Goal: Task Accomplishment & Management: Complete application form

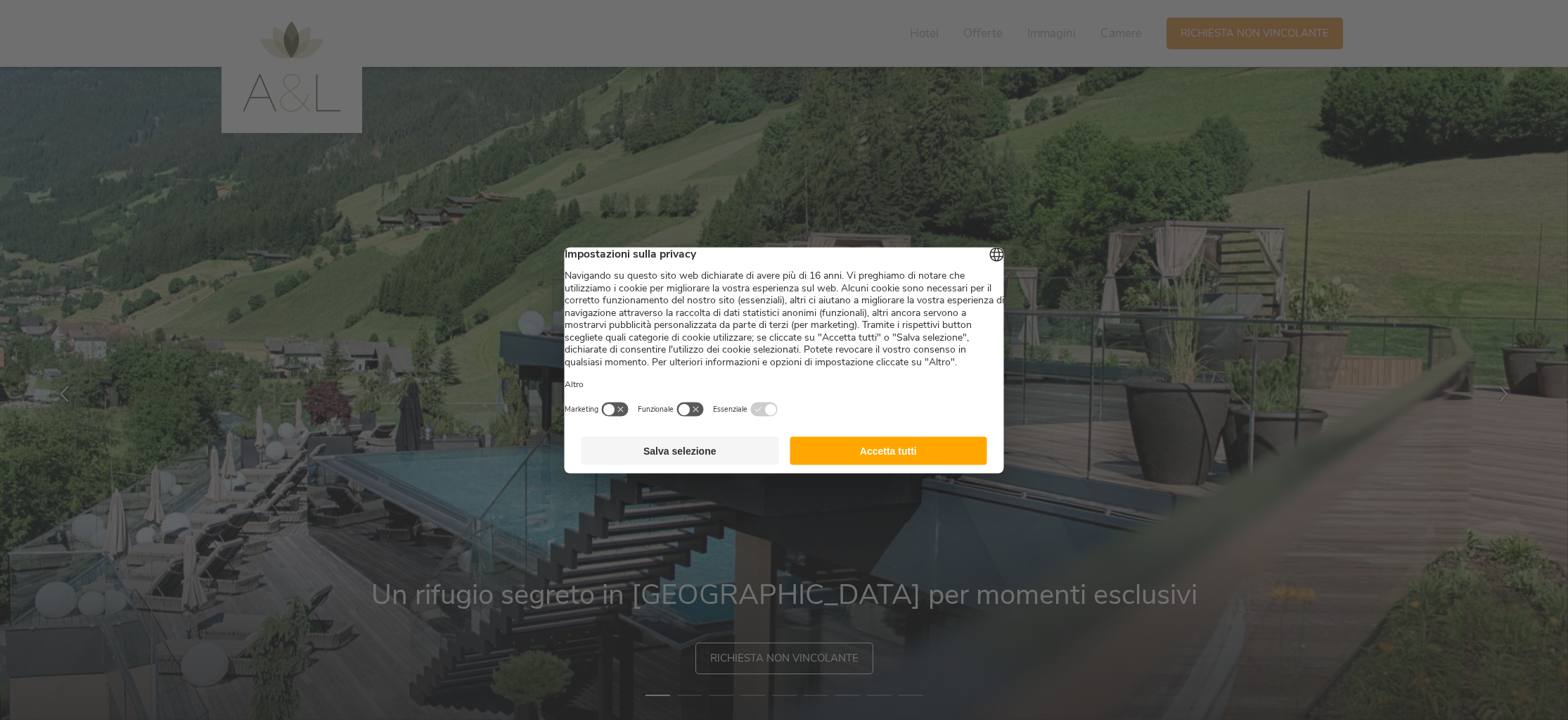
click at [859, 465] on button "Accetta tutti" at bounding box center [888, 450] width 197 height 28
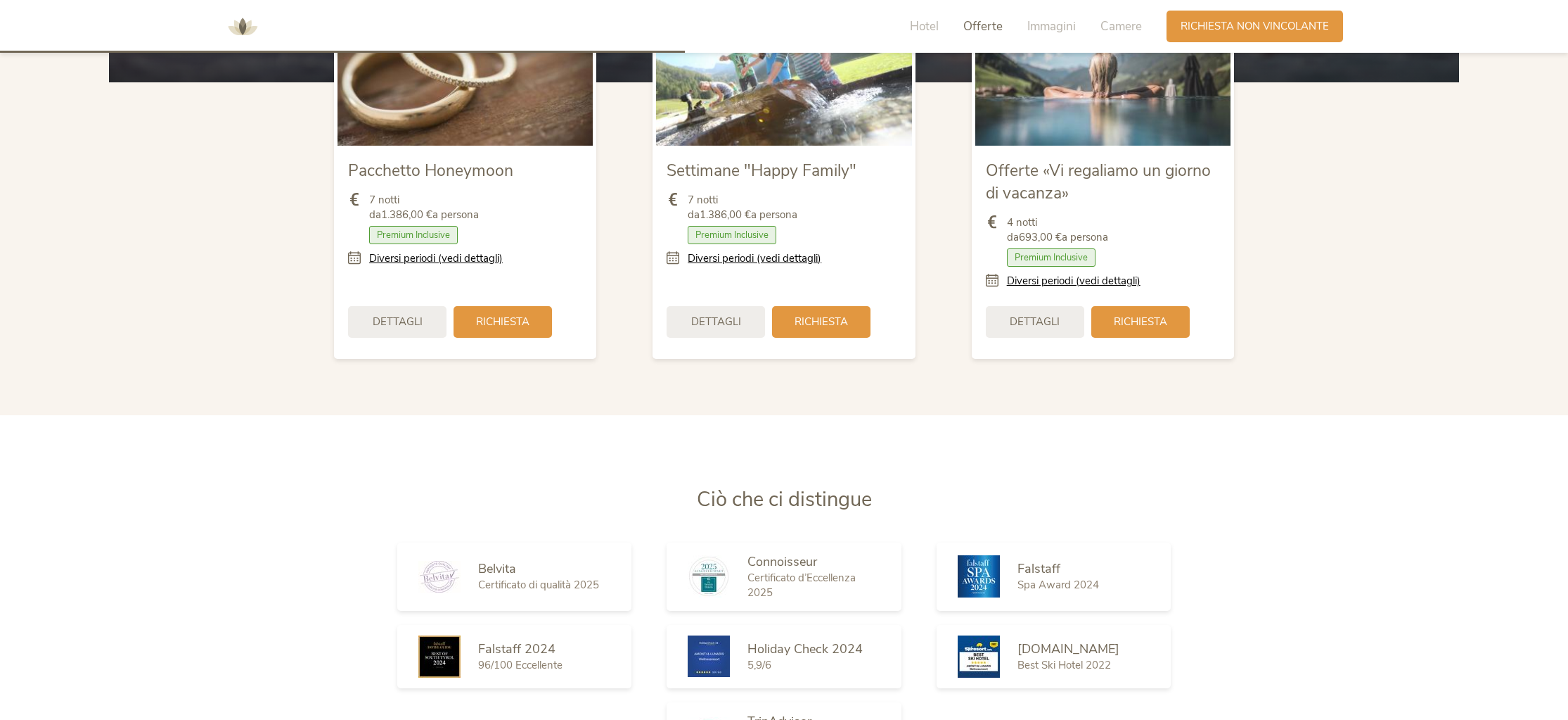
scroll to position [1844, 0]
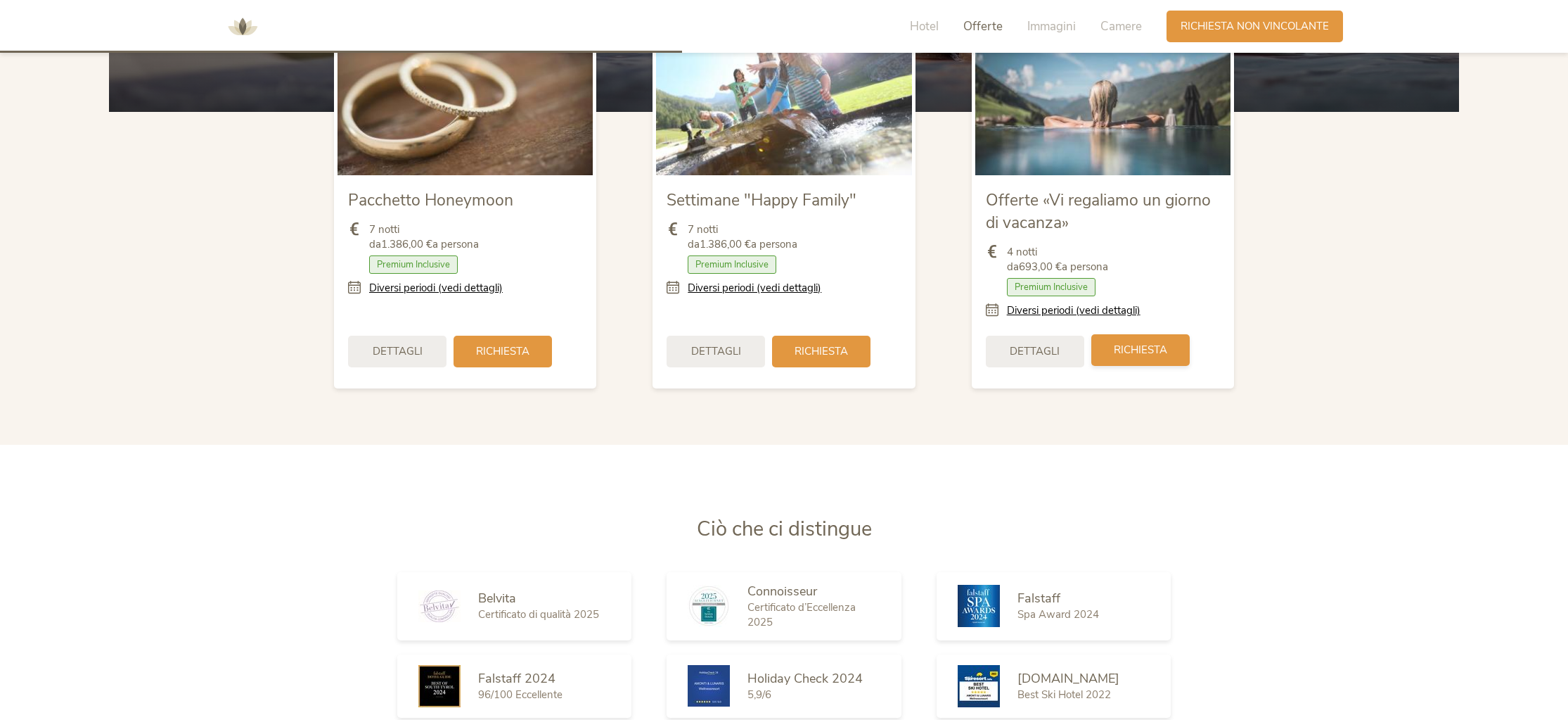
click at [1120, 346] on span "Richiesta" at bounding box center [1141, 350] width 53 height 15
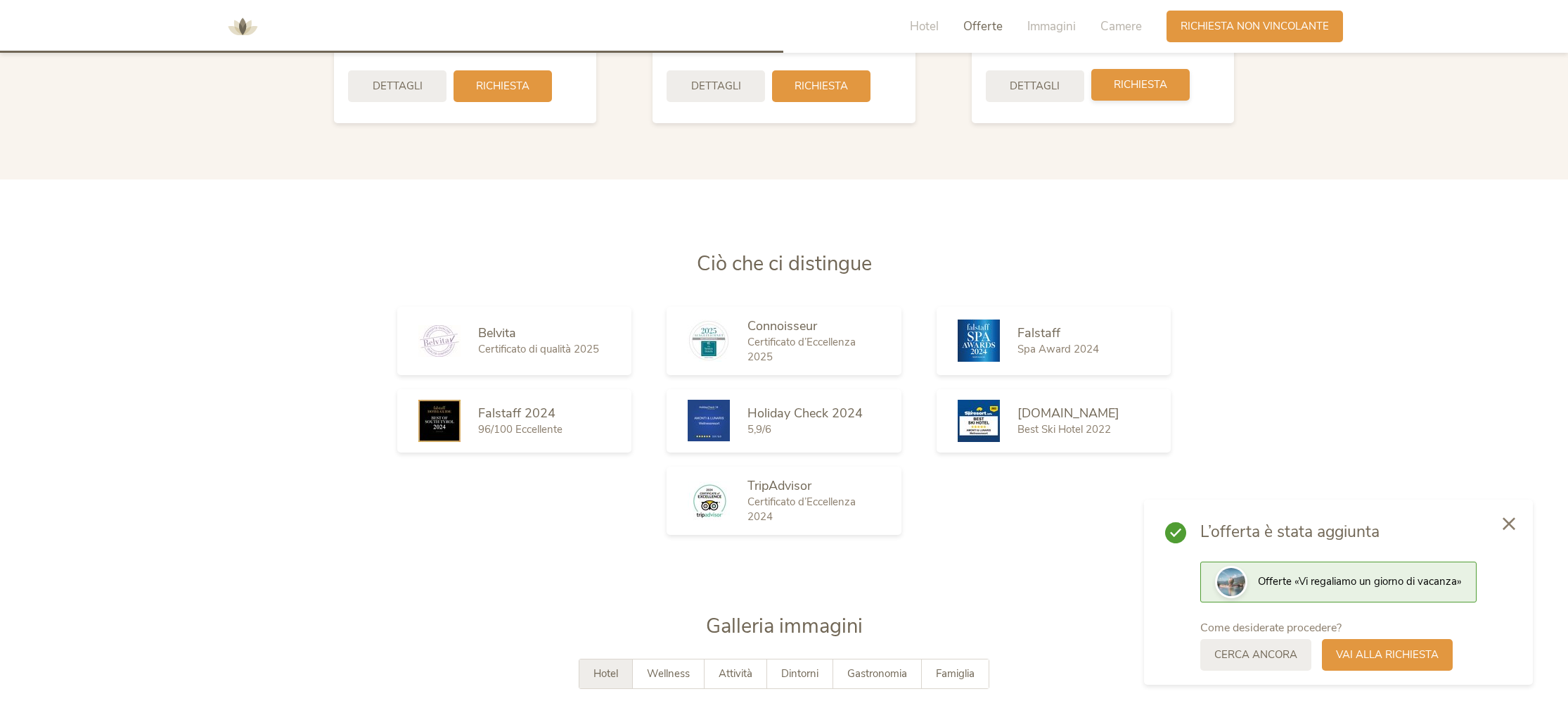
scroll to position [2118, 0]
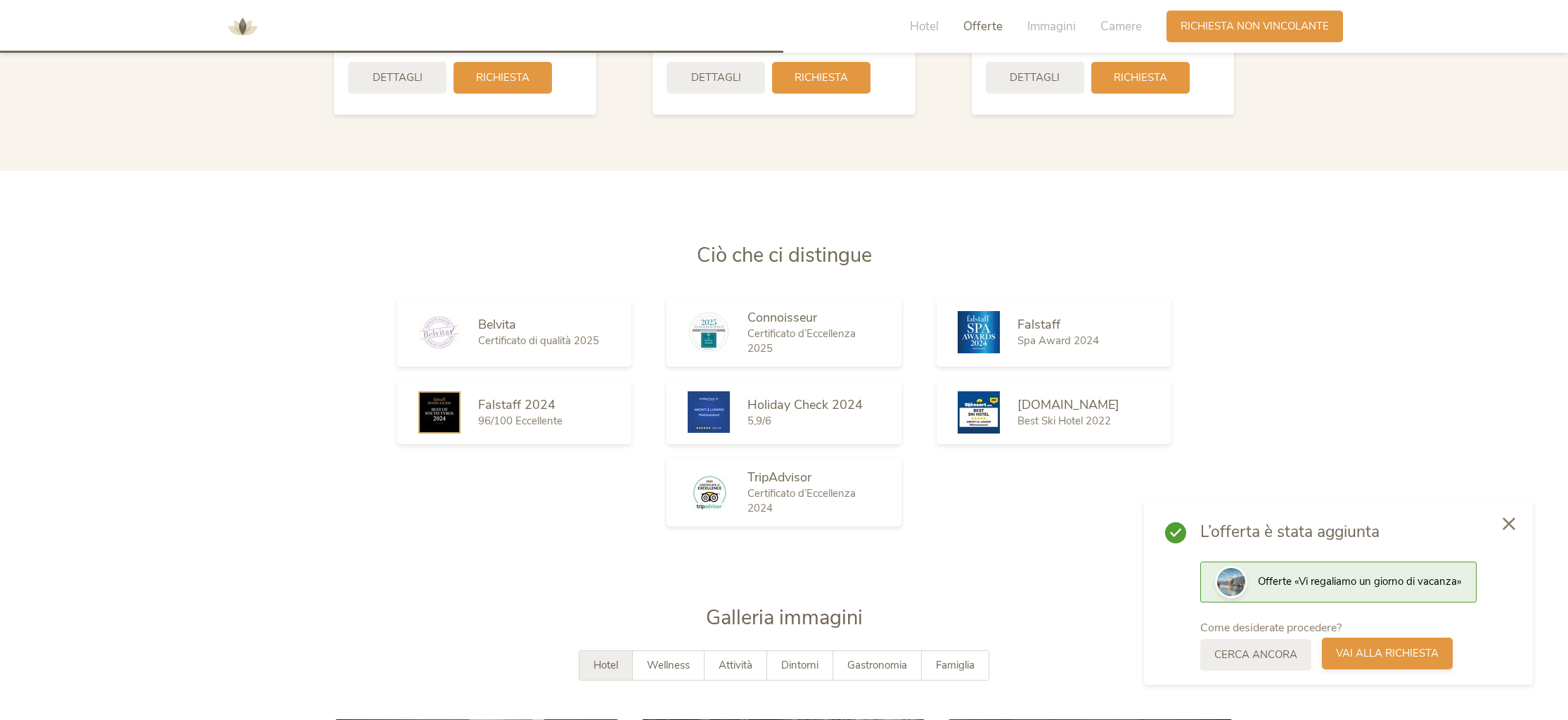
click at [1346, 653] on span "Vai alla richiesta" at bounding box center [1387, 653] width 103 height 15
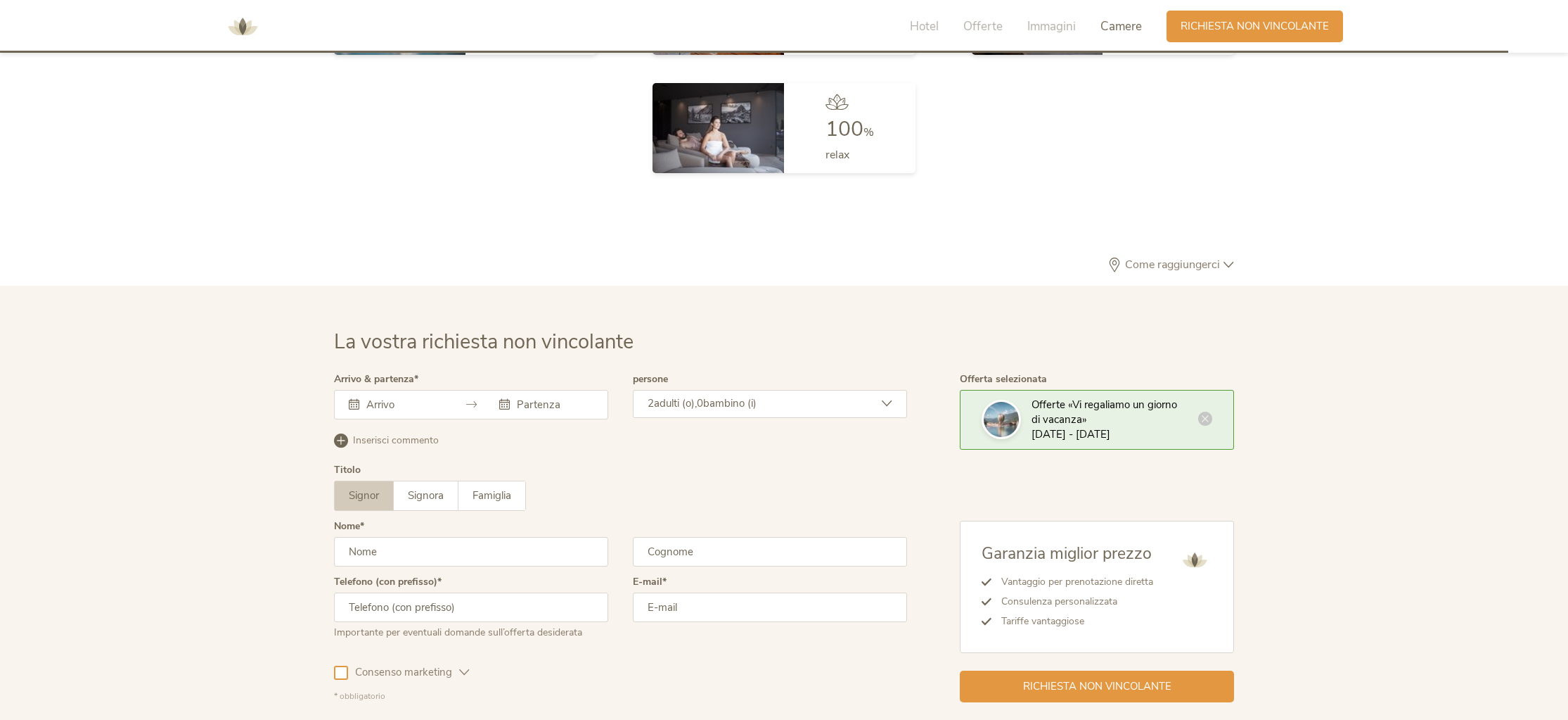
scroll to position [4238, 0]
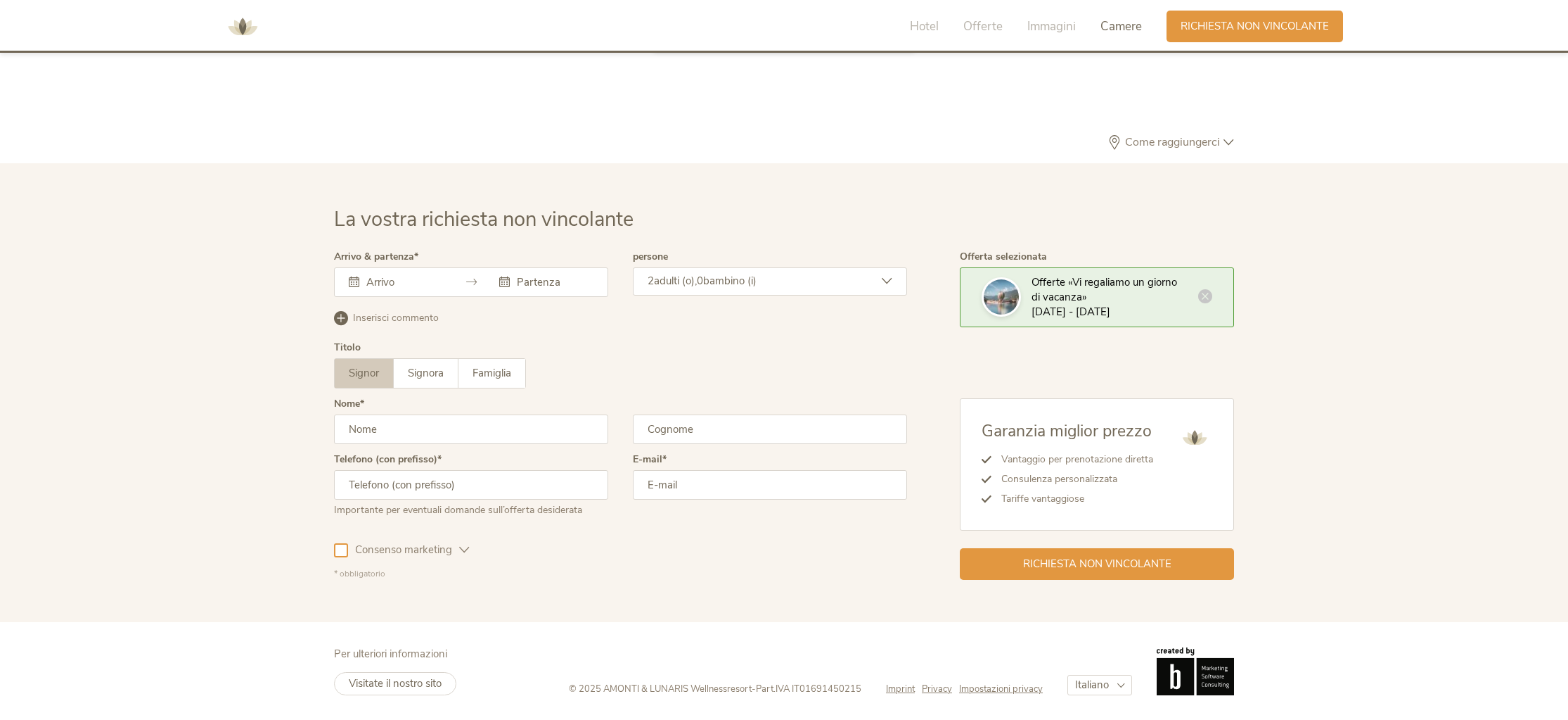
click at [362, 281] on div at bounding box center [396, 282] width 94 height 14
click at [379, 285] on input "text" at bounding box center [403, 282] width 80 height 14
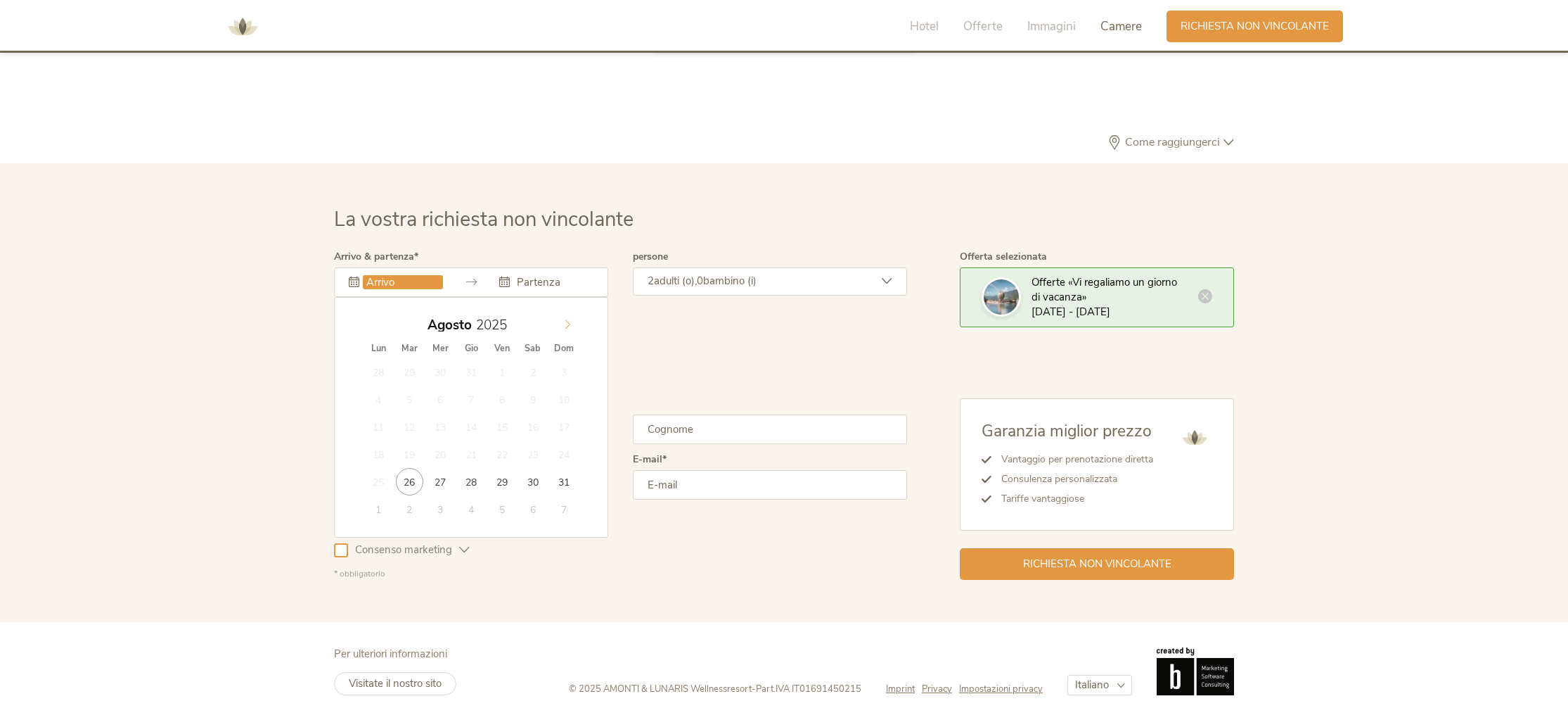
click at [566, 326] on icon at bounding box center [568, 325] width 5 height 9
type input "29.09.2025"
click at [554, 281] on input "text" at bounding box center [553, 282] width 80 height 14
click at [566, 325] on icon at bounding box center [567, 324] width 10 height 10
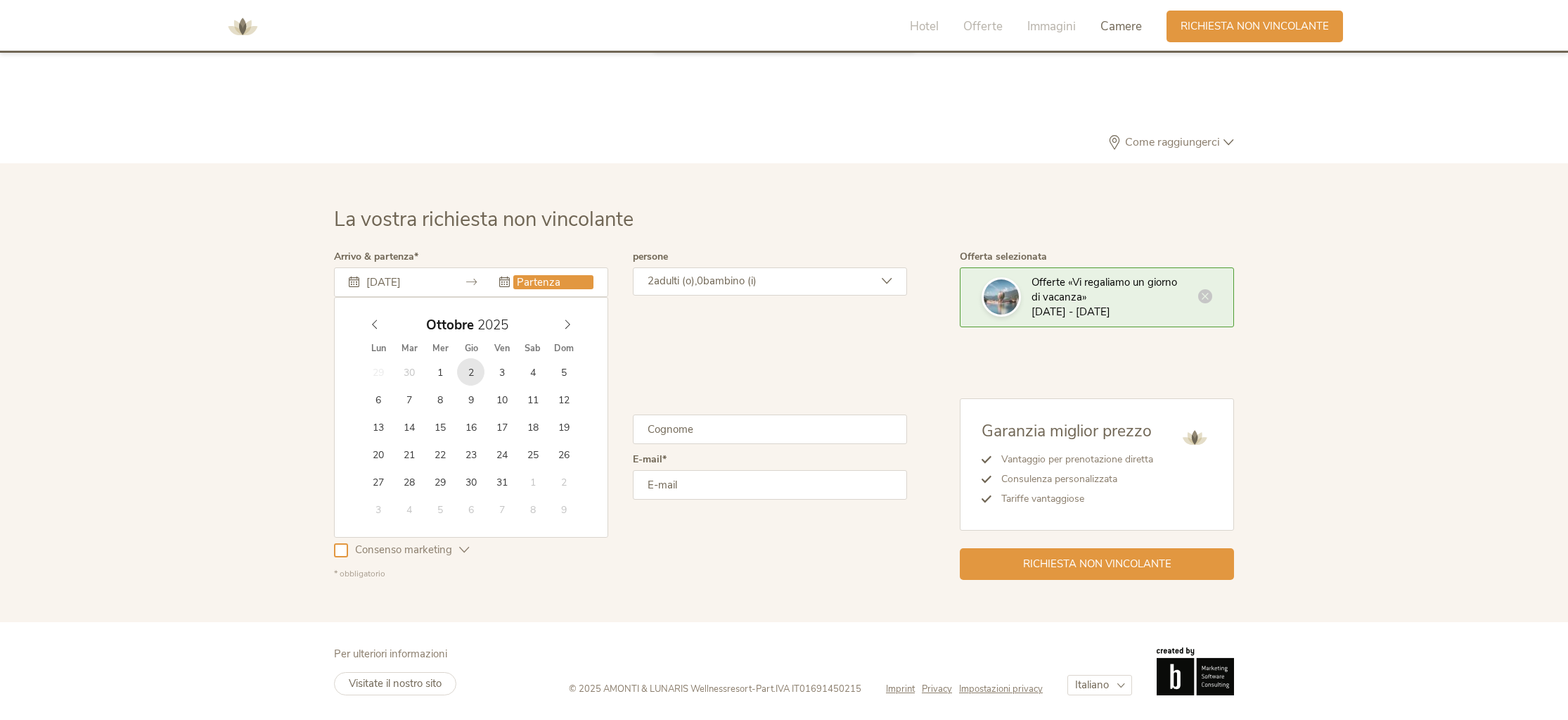
type input "02.10.2025"
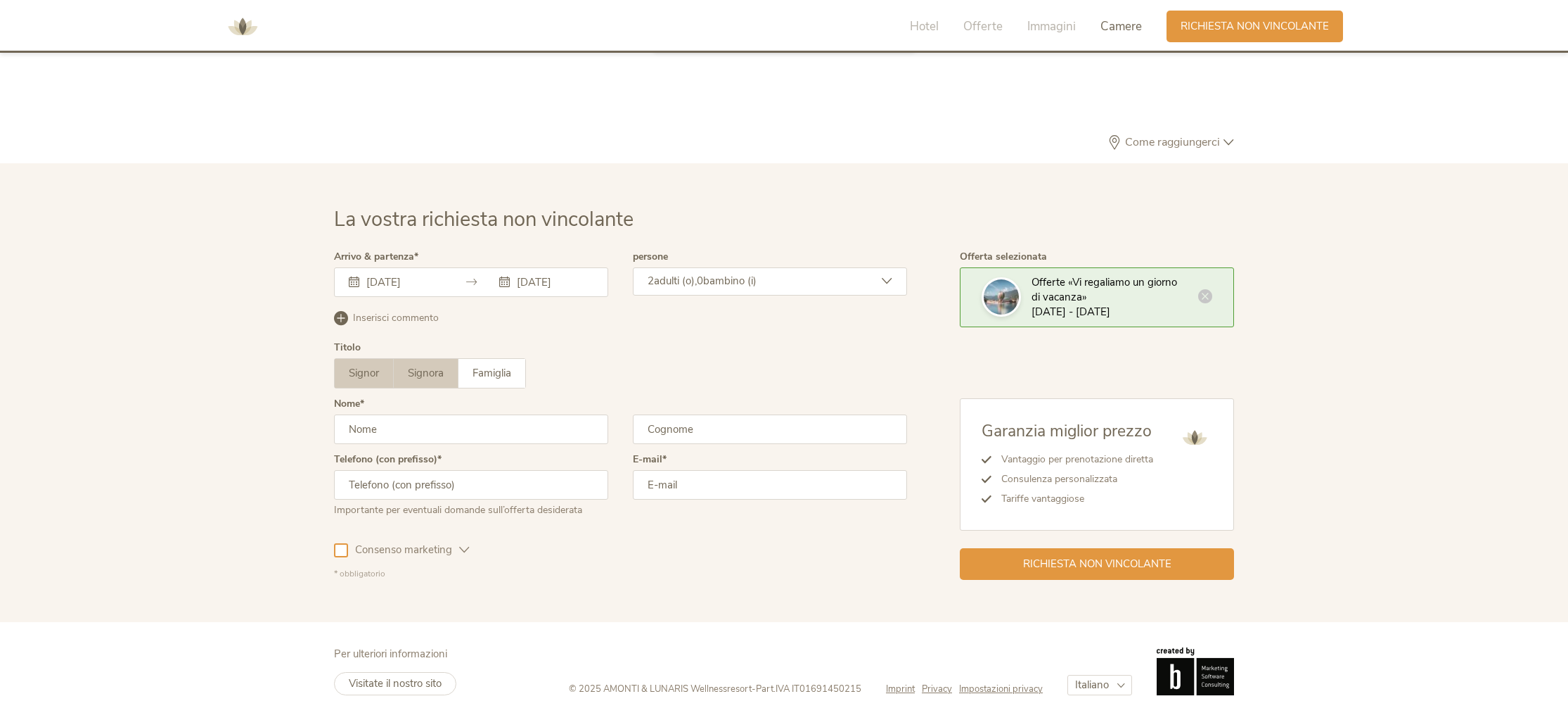
click at [433, 373] on span "Signora" at bounding box center [426, 373] width 36 height 14
click at [478, 437] on input "text" at bounding box center [471, 429] width 274 height 30
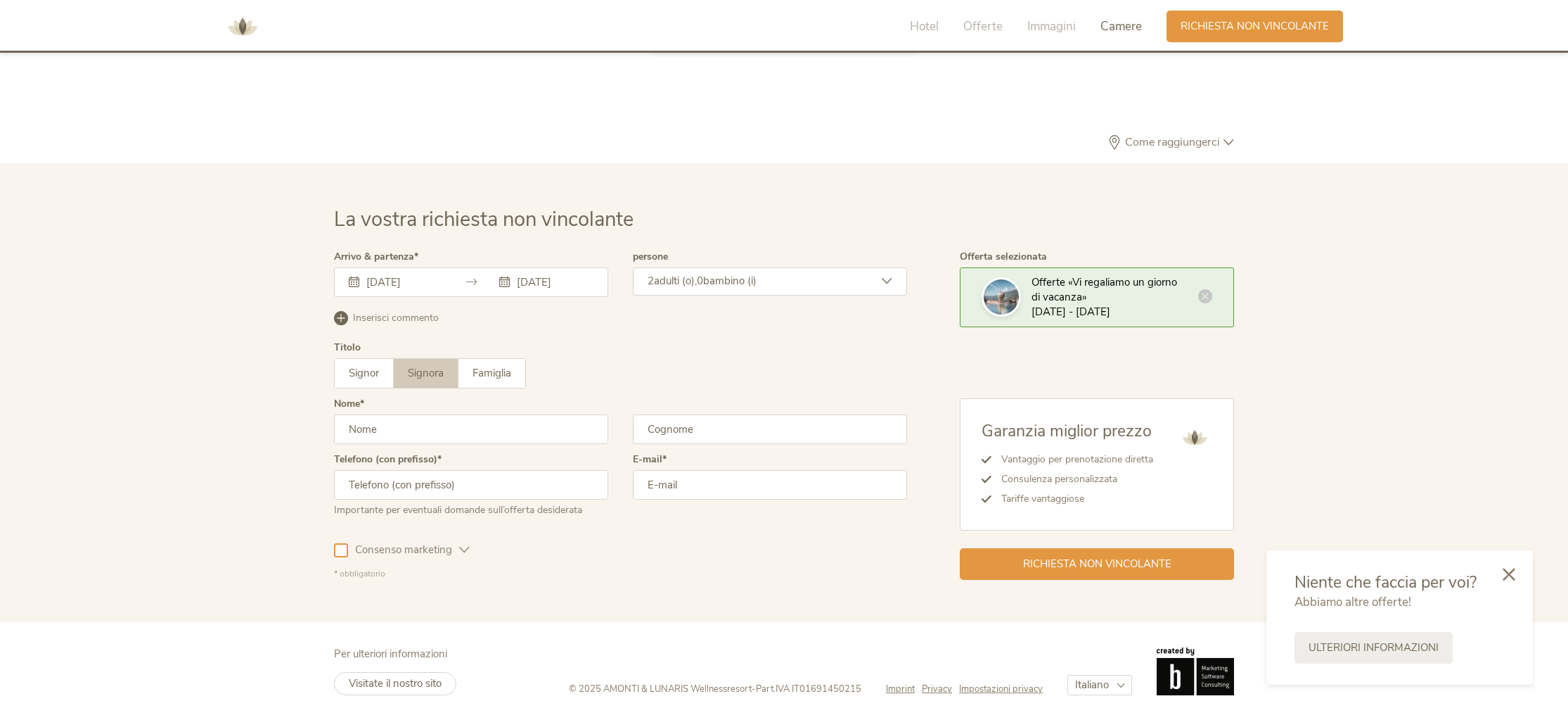
type input "PAOLA"
type input "PIRRO"
type input "3666600293"
type input "pirro.11866@gmail.com"
click at [345, 552] on div at bounding box center [341, 550] width 14 height 14
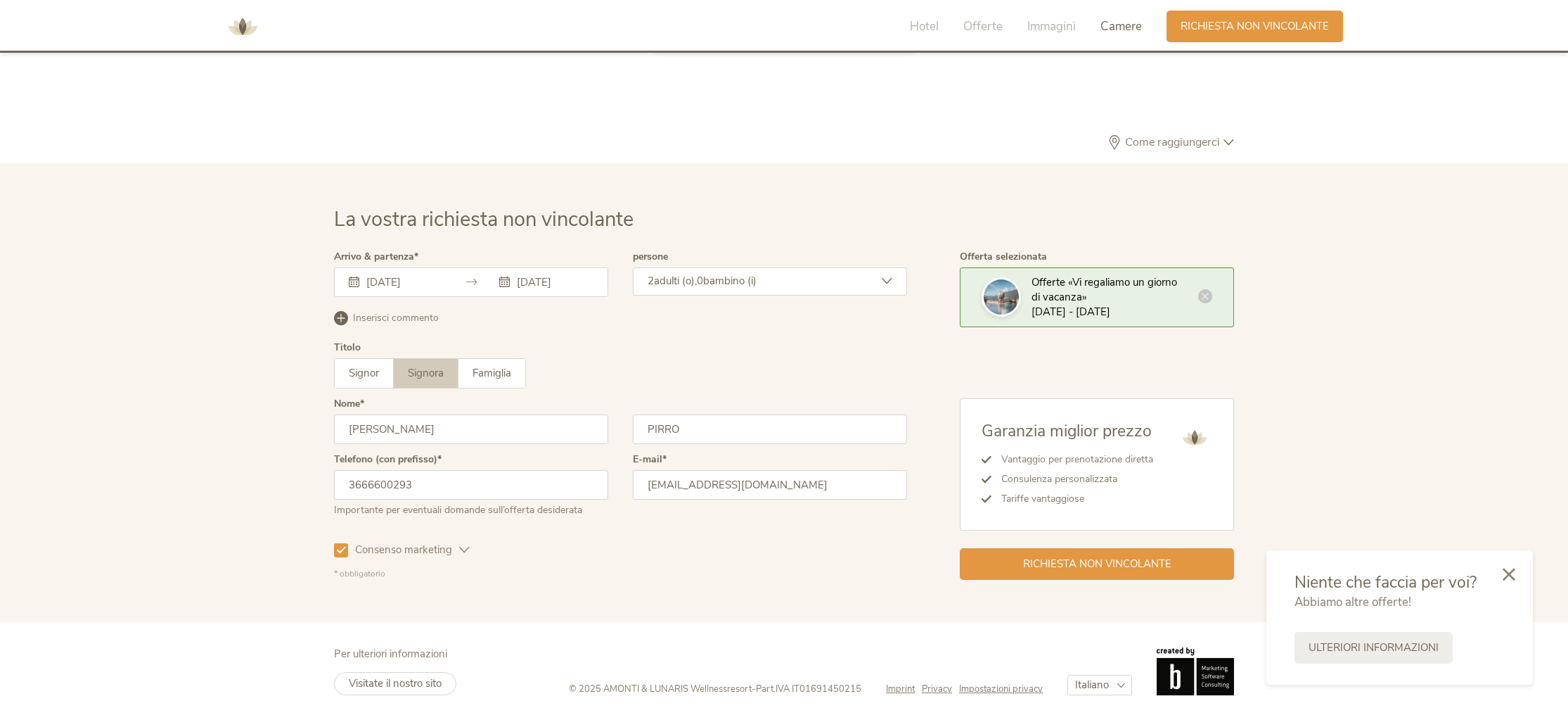
click at [408, 315] on span "Inserisci commento" at bounding box center [395, 318] width 86 height 14
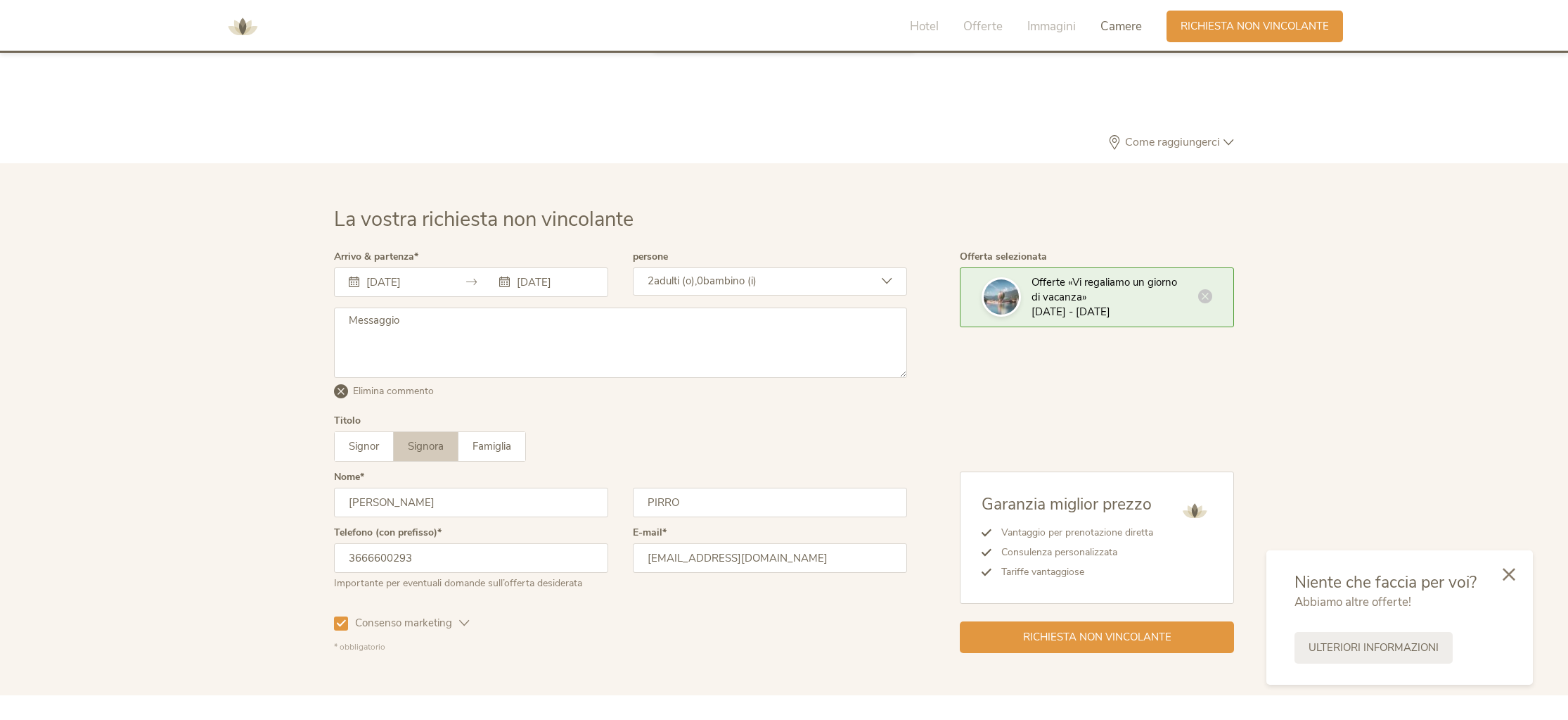
click at [406, 338] on textarea at bounding box center [620, 343] width 573 height 71
click at [540, 328] on textarea "Per piacere è possibile avere due preventini: con 2 stanze uso singolo e con 1 …" at bounding box center [620, 343] width 573 height 71
click at [548, 322] on textarea "Per piacere è possibile avere due preventini: con 2 stanze uso singolo e con 1 …" at bounding box center [620, 343] width 573 height 71
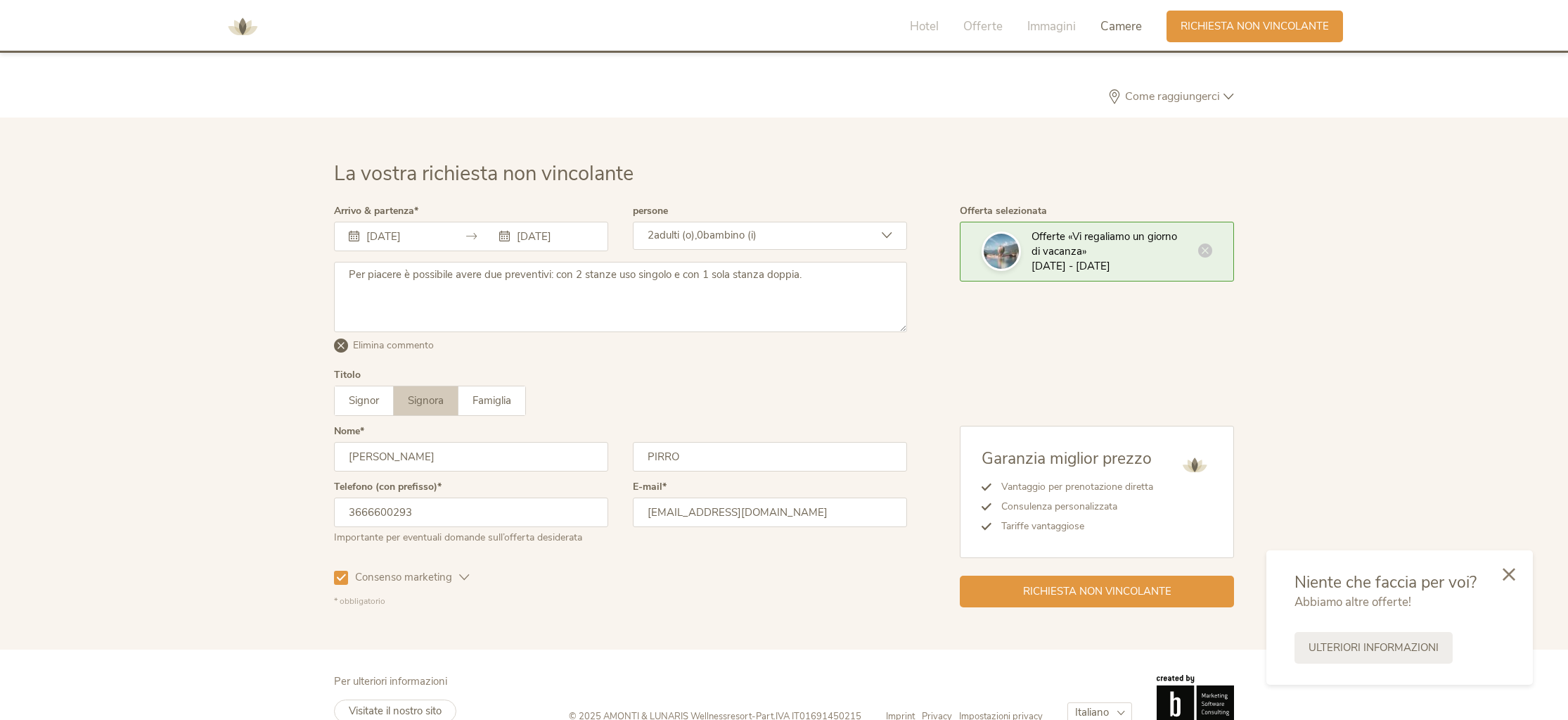
scroll to position [4311, 0]
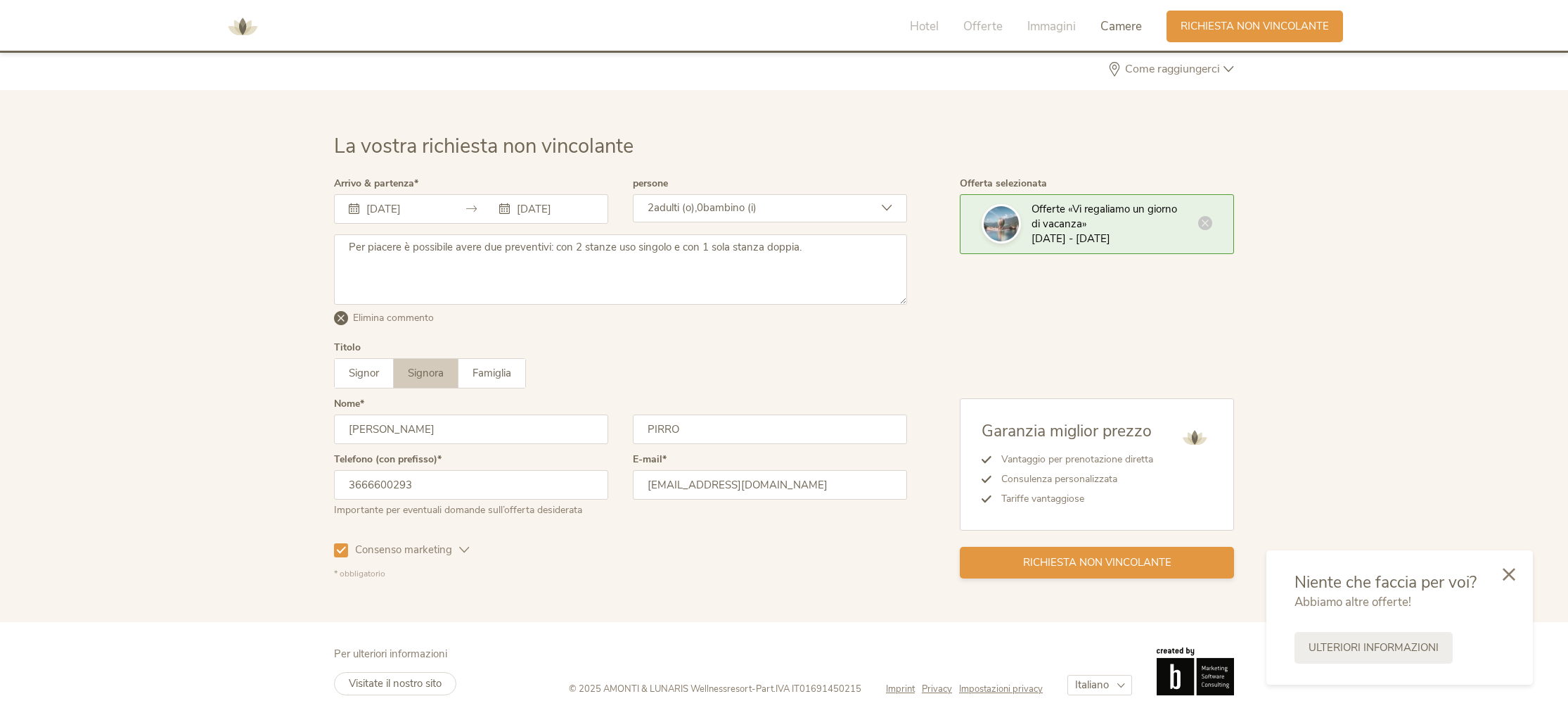
type textarea "Per piacere è possibile avere due preventivi: con 2 stanze uso singolo e con 1 …"
click at [1008, 566] on div "Richiesta non vincolante" at bounding box center [1097, 562] width 274 height 31
